Goal: Communication & Community: Answer question/provide support

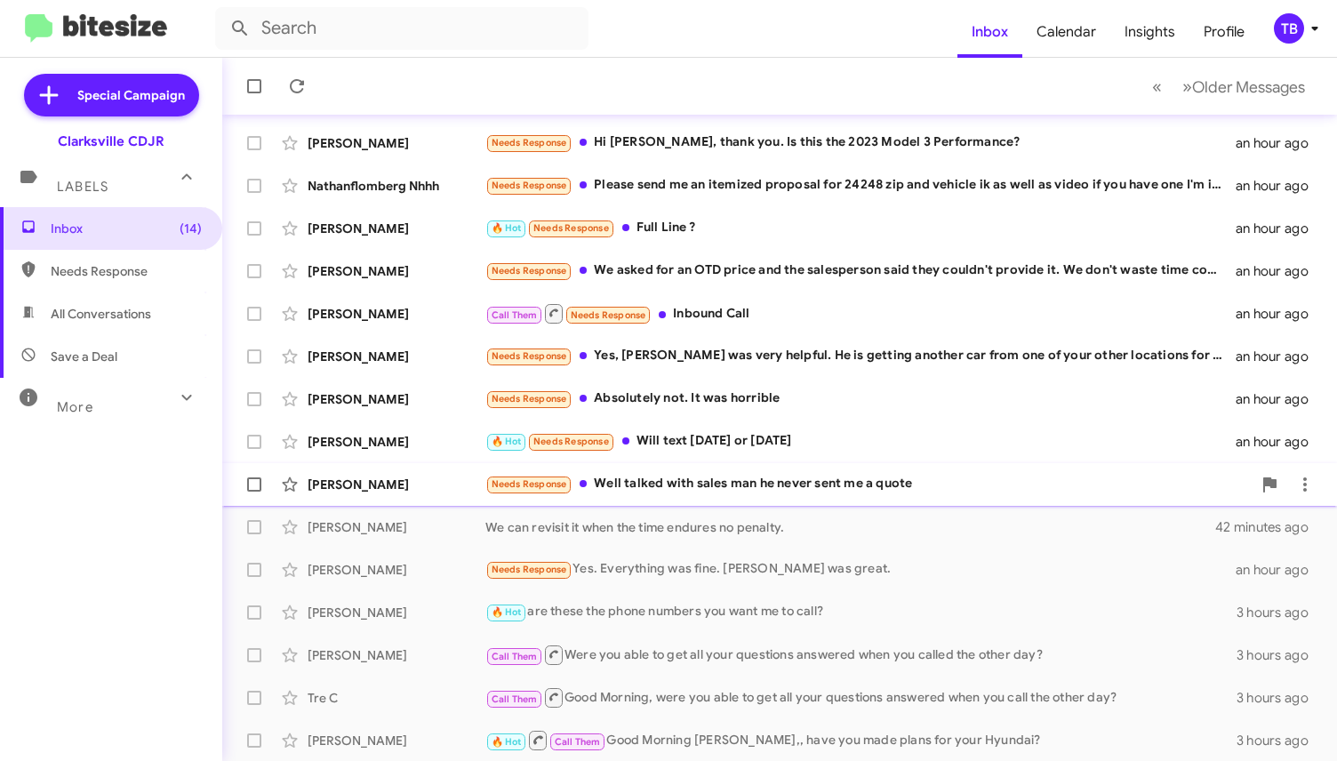
scroll to position [271, 0]
click at [741, 483] on div "Needs Response Well talked with sales man he never sent me a quote" at bounding box center [868, 483] width 766 height 20
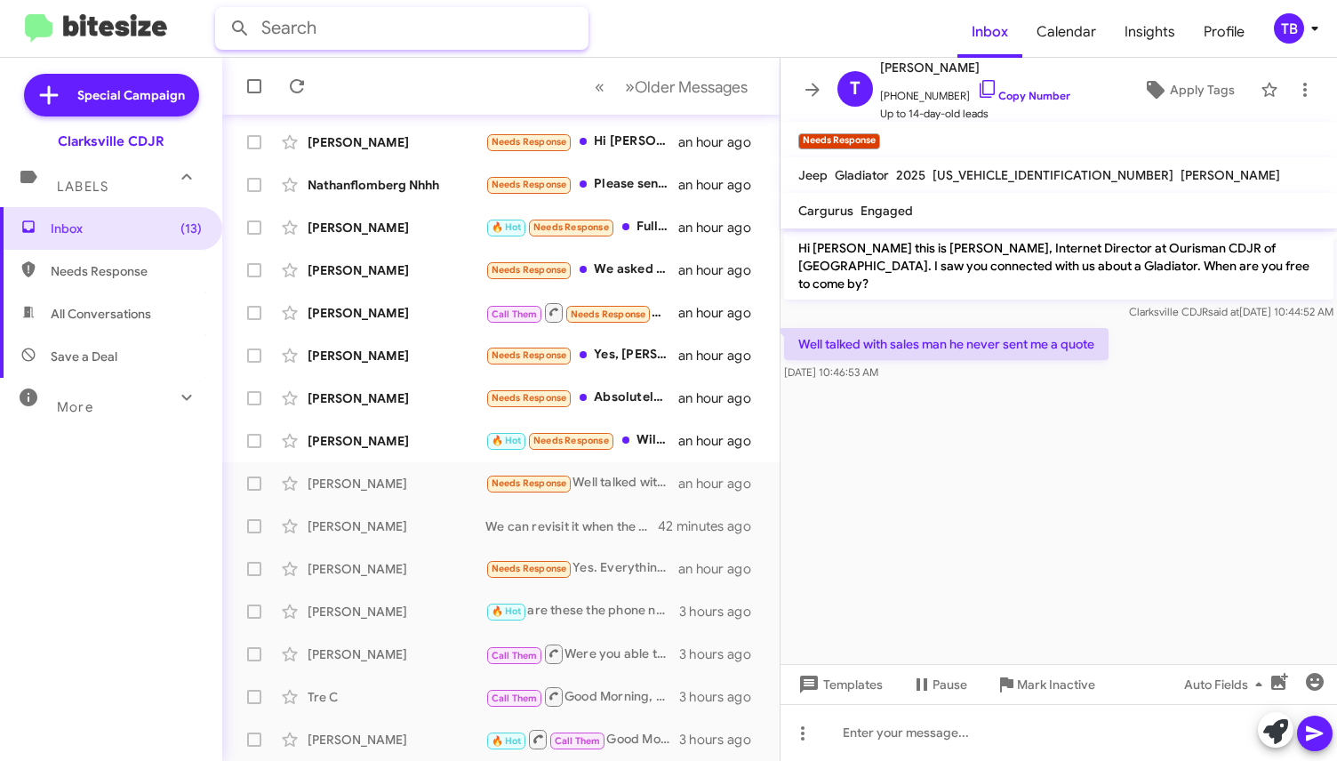
drag, startPoint x: 279, startPoint y: 30, endPoint x: 287, endPoint y: 36, distance: 9.6
click at [285, 33] on input "text" at bounding box center [401, 28] width 373 height 43
type input "rushdan"
click at [222, 11] on button at bounding box center [240, 29] width 36 height 36
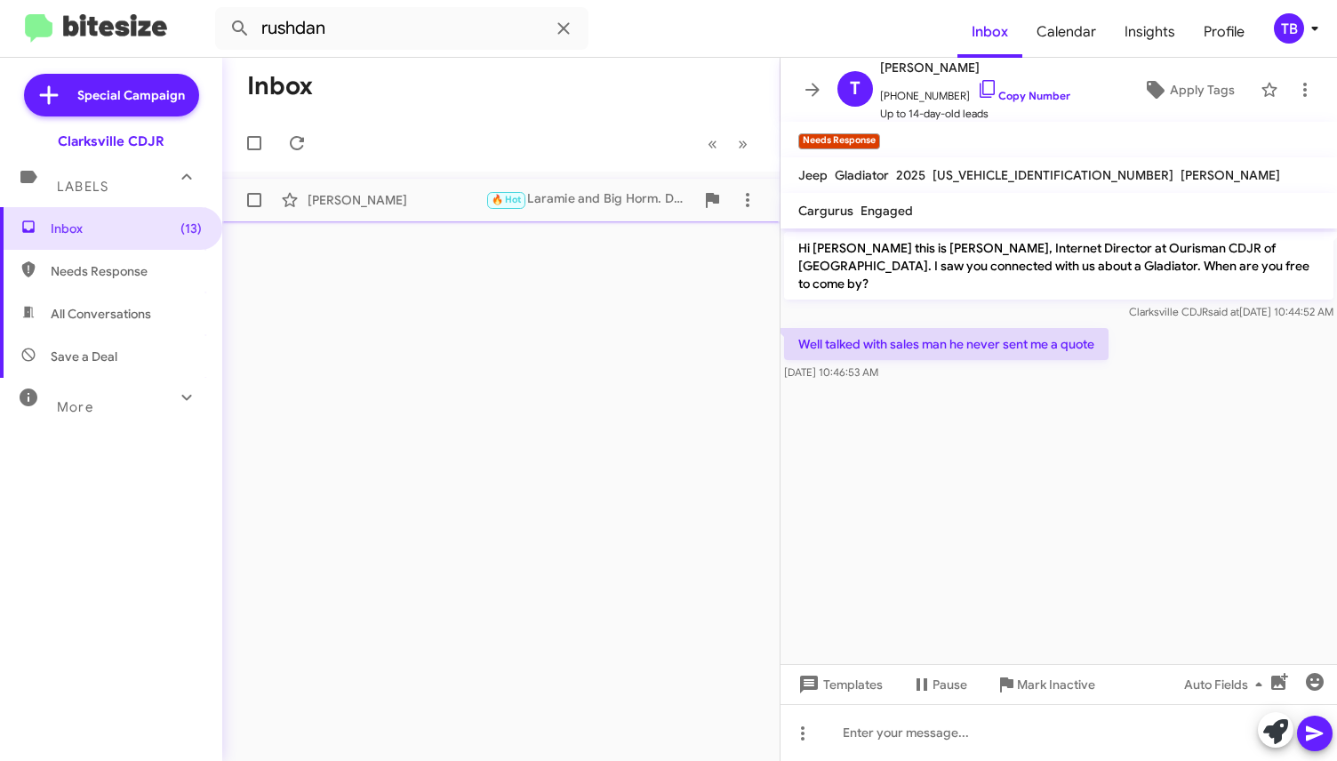
click at [557, 194] on div "🔥 Hot Laramie and Big Horm. Do you have a 2026 limited,black with midnight edit…" at bounding box center [589, 199] width 209 height 20
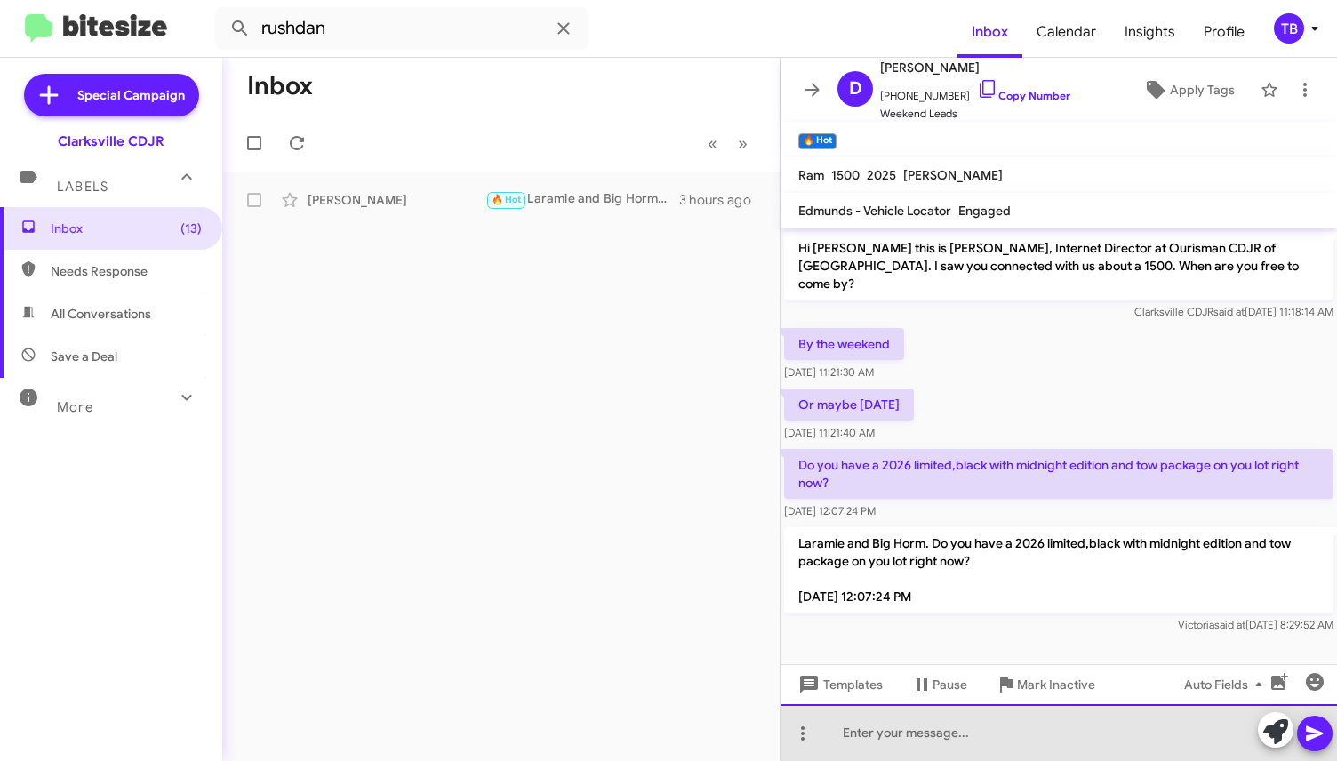
click at [866, 724] on div at bounding box center [1059, 732] width 557 height 57
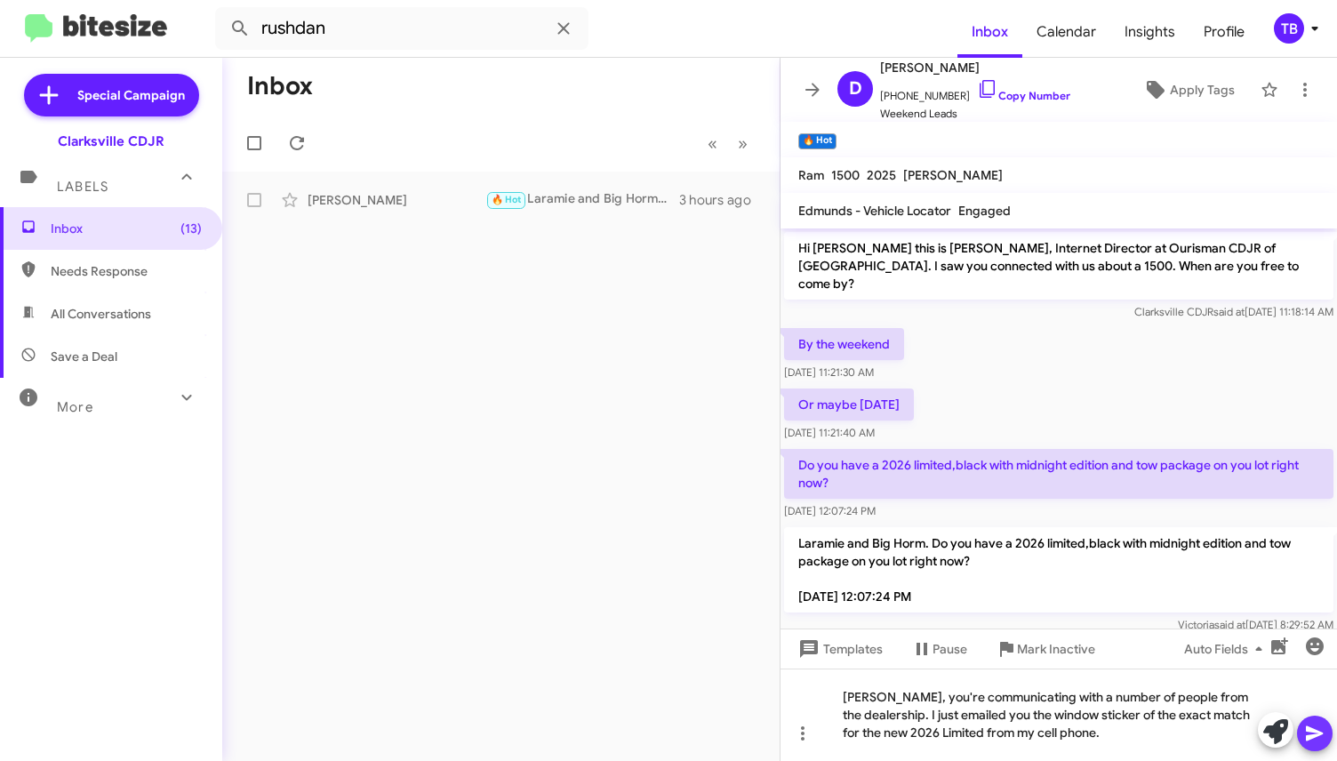
click at [1310, 730] on icon at bounding box center [1314, 733] width 17 height 15
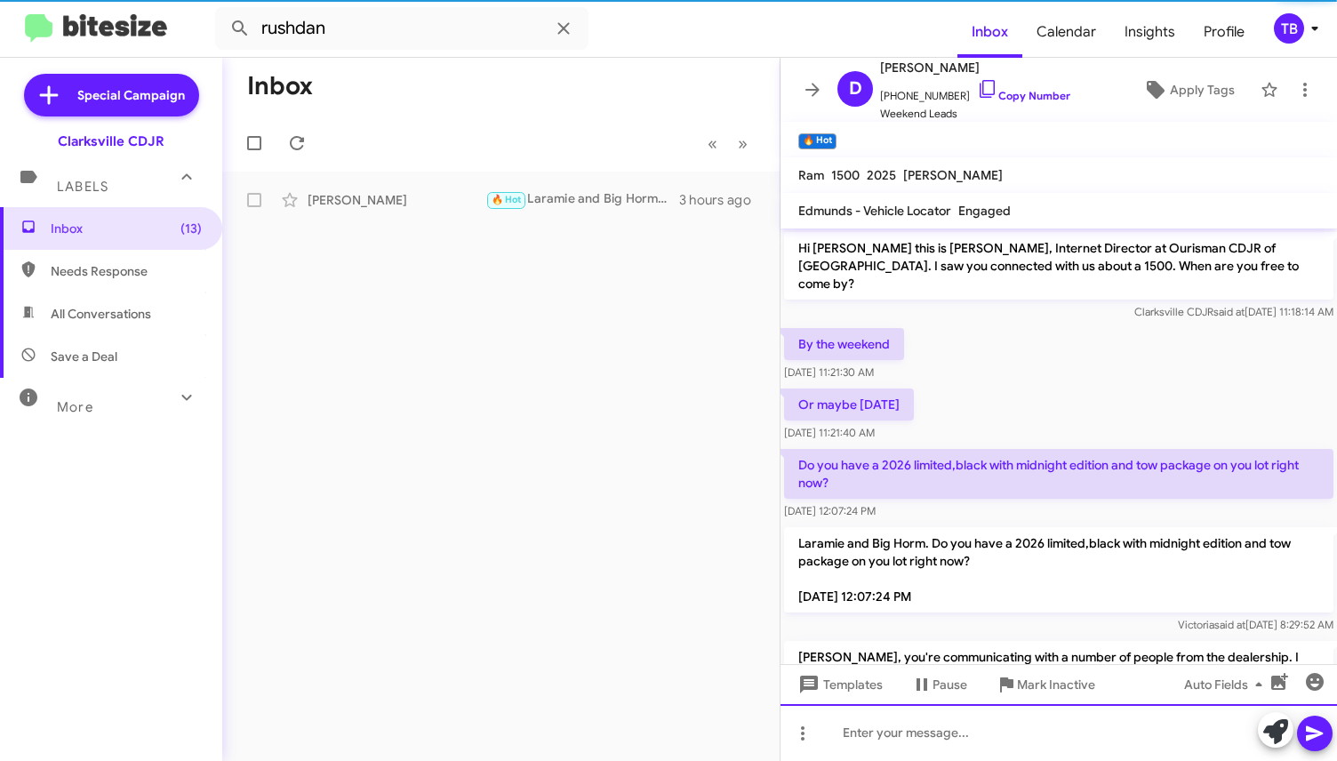
scroll to position [78, 0]
